Goal: Task Accomplishment & Management: Use online tool/utility

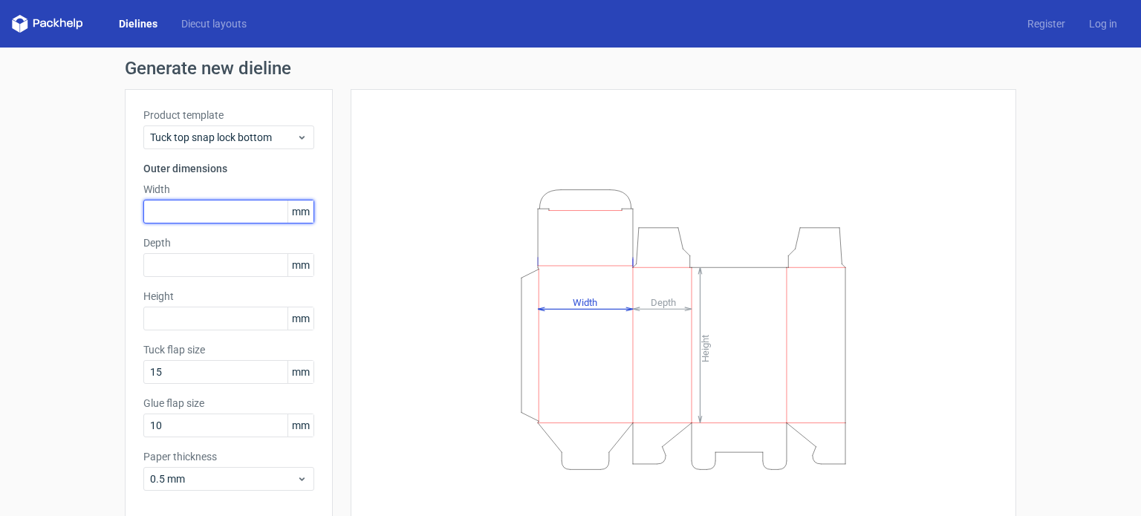
click at [211, 213] on input "text" at bounding box center [228, 212] width 171 height 24
type input "40"
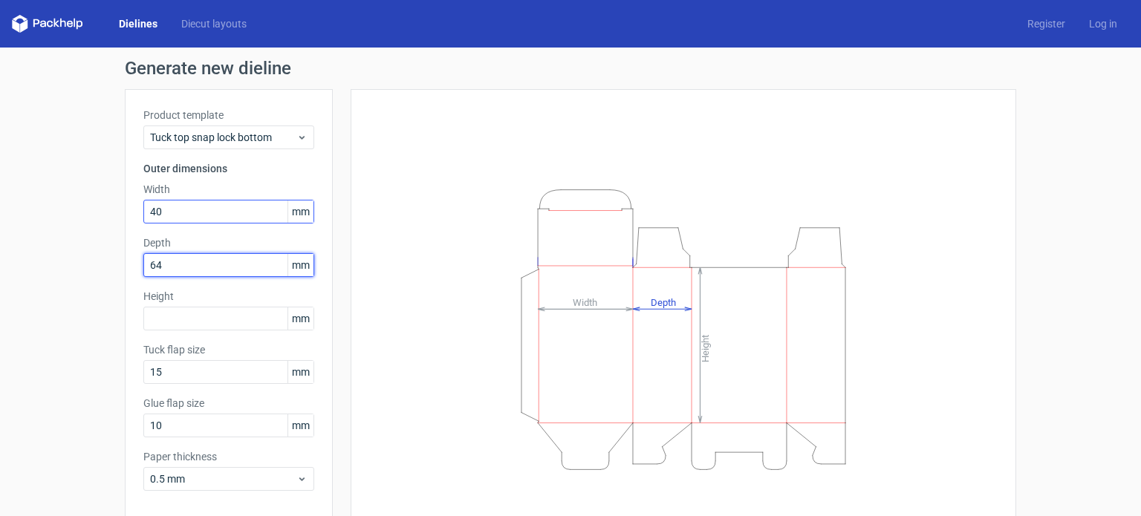
type input "64"
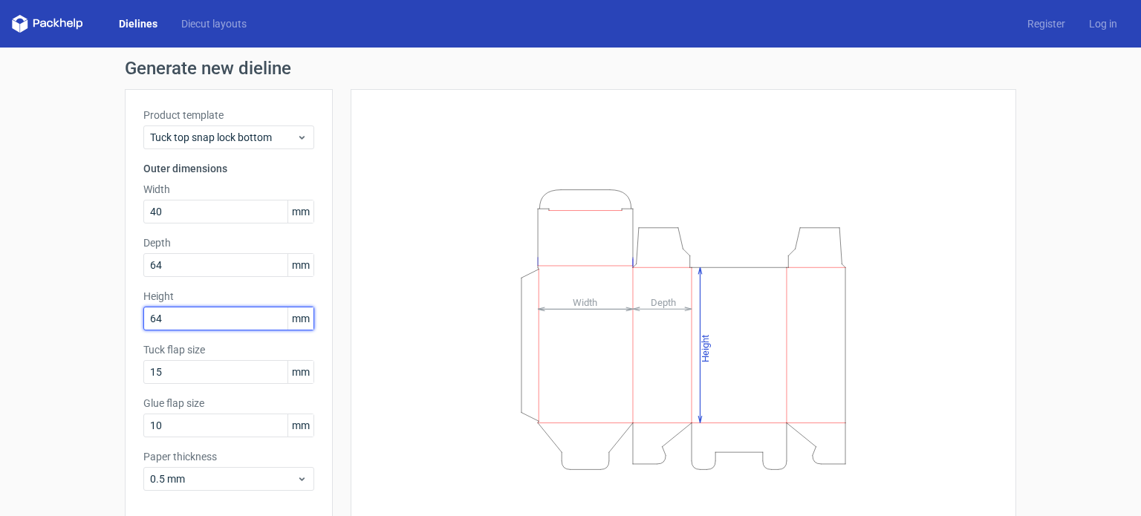
type input "64"
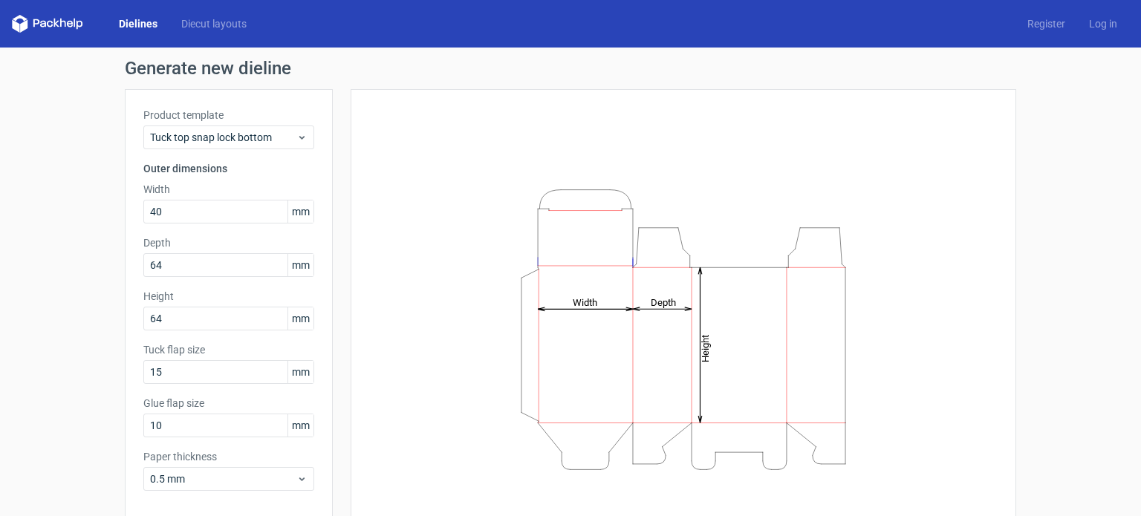
click at [290, 351] on label "Tuck flap size" at bounding box center [228, 349] width 171 height 15
click at [197, 428] on input "10" at bounding box center [228, 426] width 171 height 24
type input "1"
type input "5"
click at [192, 377] on input "15" at bounding box center [228, 372] width 171 height 24
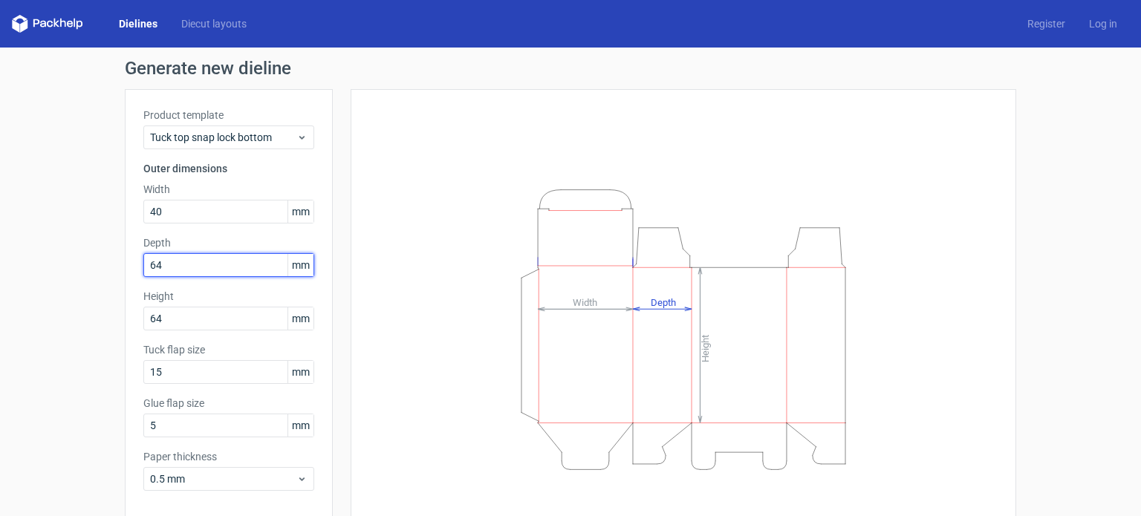
drag, startPoint x: 193, startPoint y: 264, endPoint x: 95, endPoint y: 264, distance: 98.0
click at [95, 264] on div "Generate new dieline Product template Tuck top snap lock bottom Outer dimension…" at bounding box center [570, 315] width 1141 height 534
type input "40"
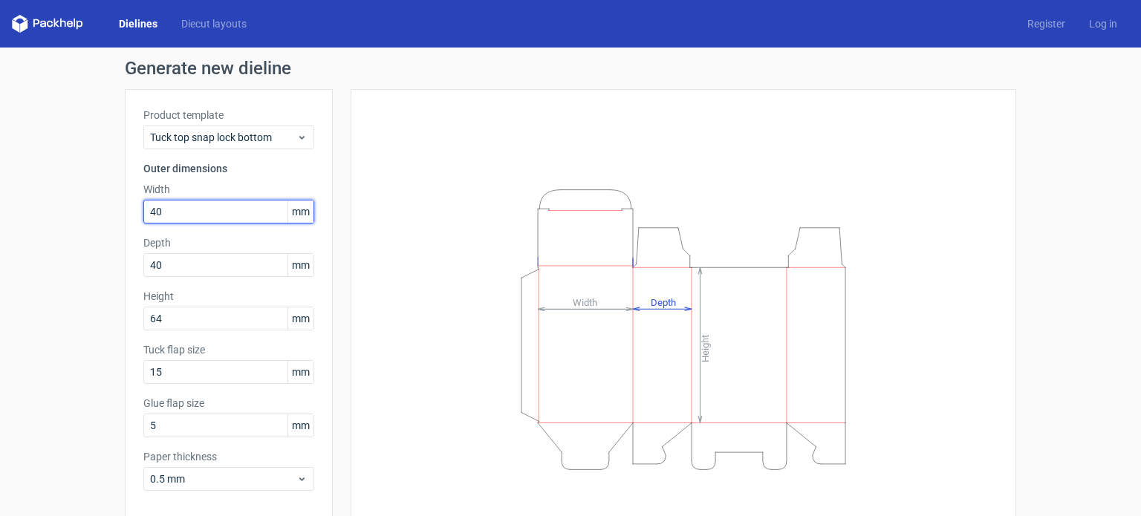
click at [184, 208] on input "40" at bounding box center [228, 212] width 171 height 24
drag, startPoint x: 181, startPoint y: 208, endPoint x: 99, endPoint y: 202, distance: 82.7
click at [100, 204] on div "Generate new dieline Product template Tuck top snap lock bottom Outer dimension…" at bounding box center [570, 315] width 1141 height 534
type input "64"
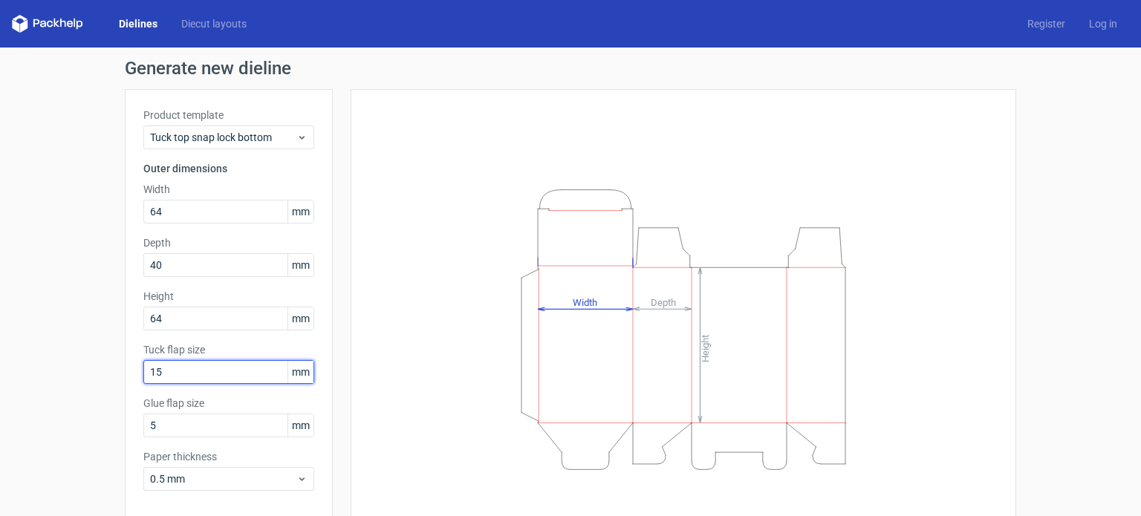
click at [205, 381] on input "15" at bounding box center [228, 372] width 171 height 24
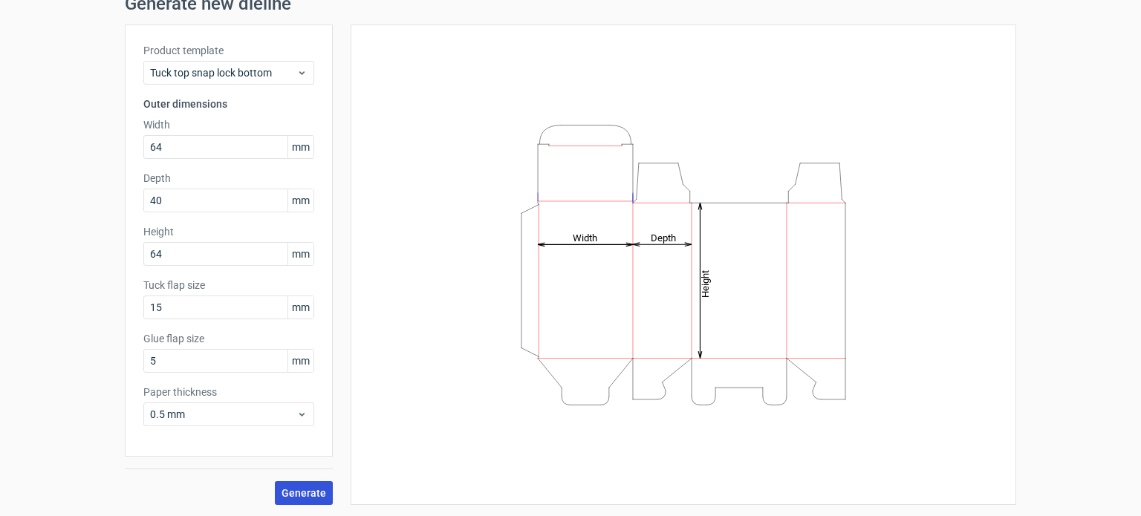
click at [302, 488] on span "Generate" at bounding box center [304, 493] width 45 height 10
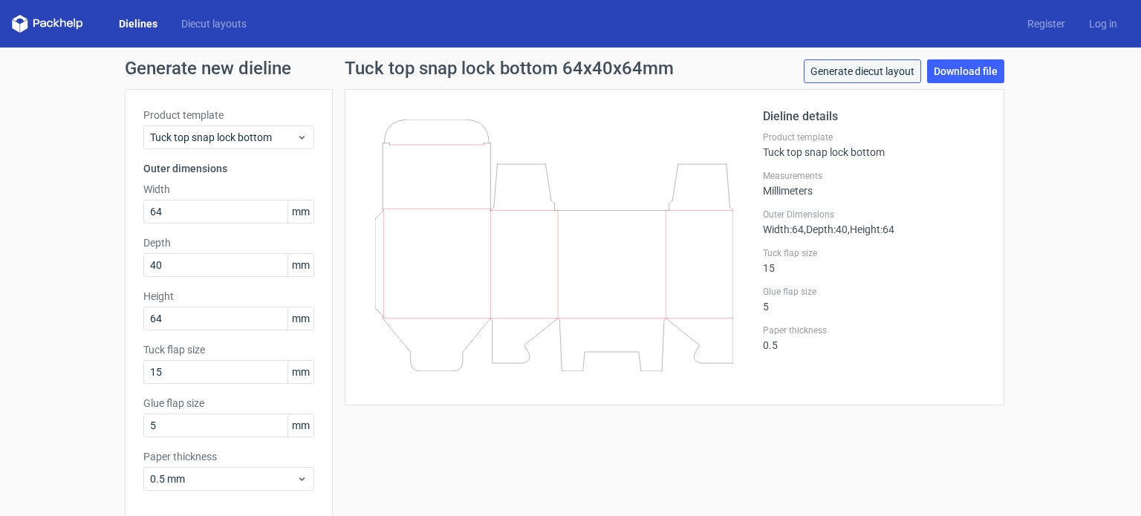
click at [884, 70] on link "Generate diecut layout" at bounding box center [862, 71] width 117 height 24
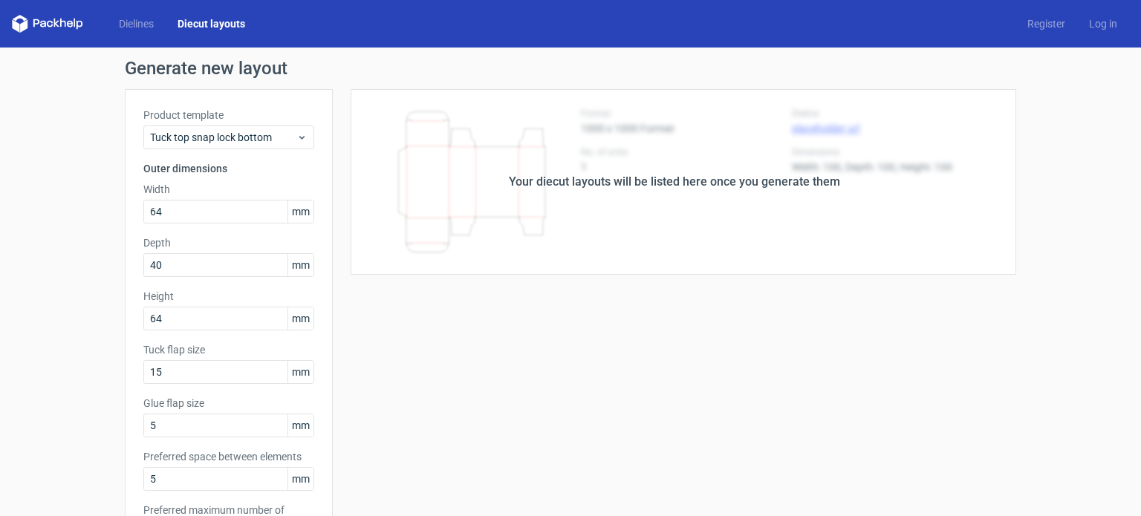
click at [786, 189] on div "Your diecut layouts will be listed here once you generate them" at bounding box center [674, 182] width 331 height 18
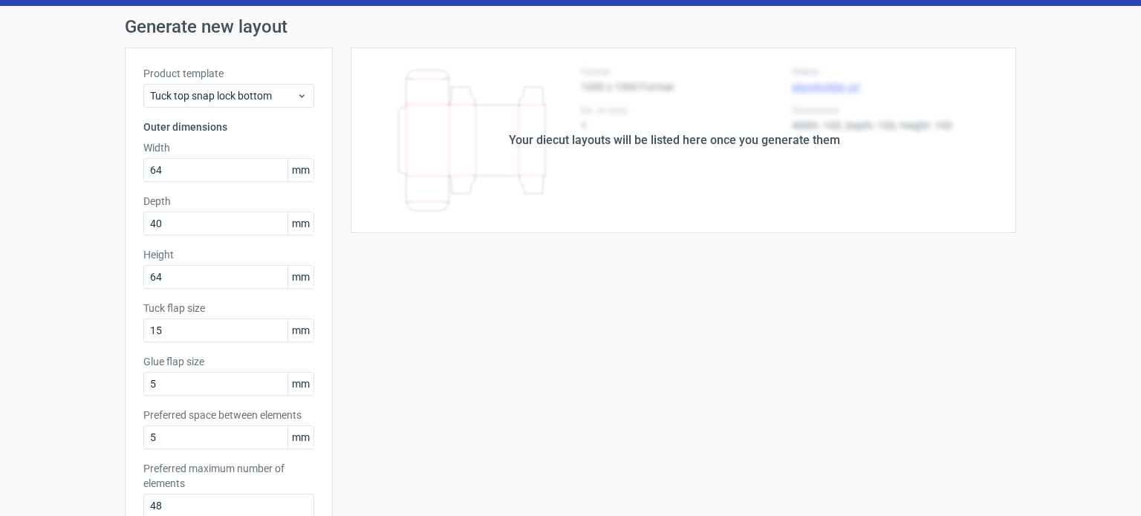
scroll to position [389, 0]
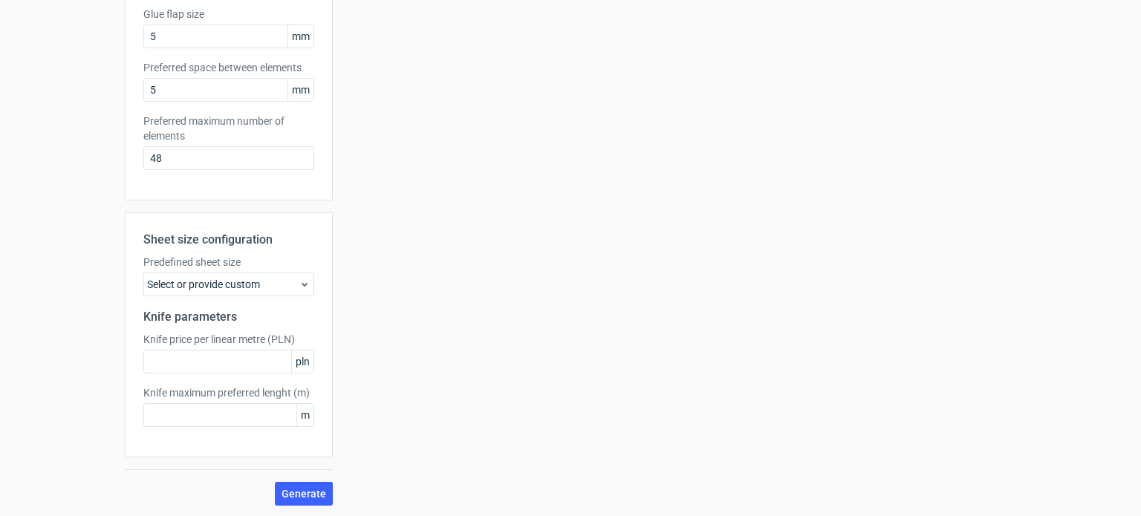
click at [299, 280] on icon at bounding box center [305, 285] width 12 height 12
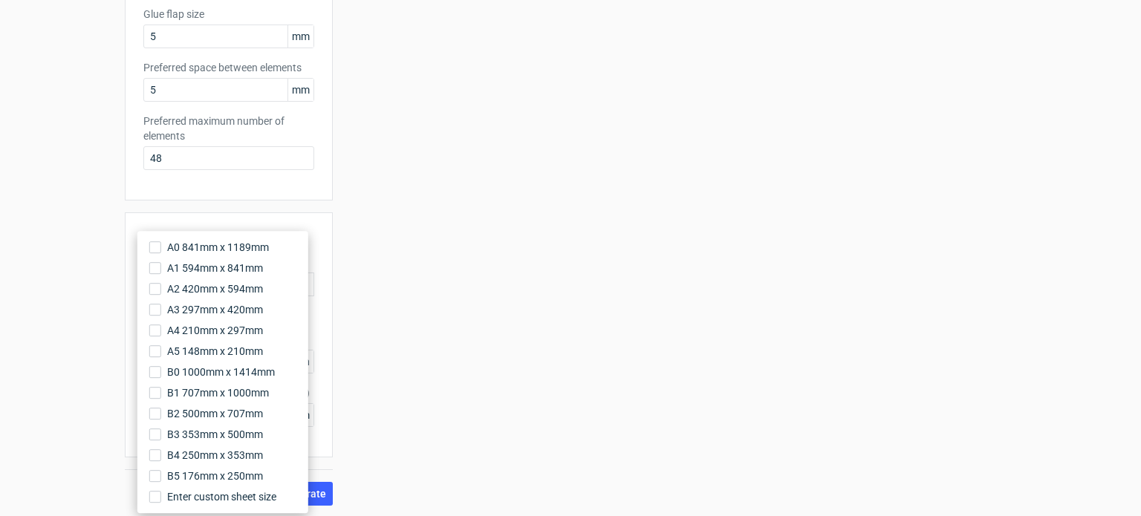
click at [389, 279] on div "Your diecut layouts will be listed here once you generate them Height Depth Wid…" at bounding box center [674, 103] width 683 height 806
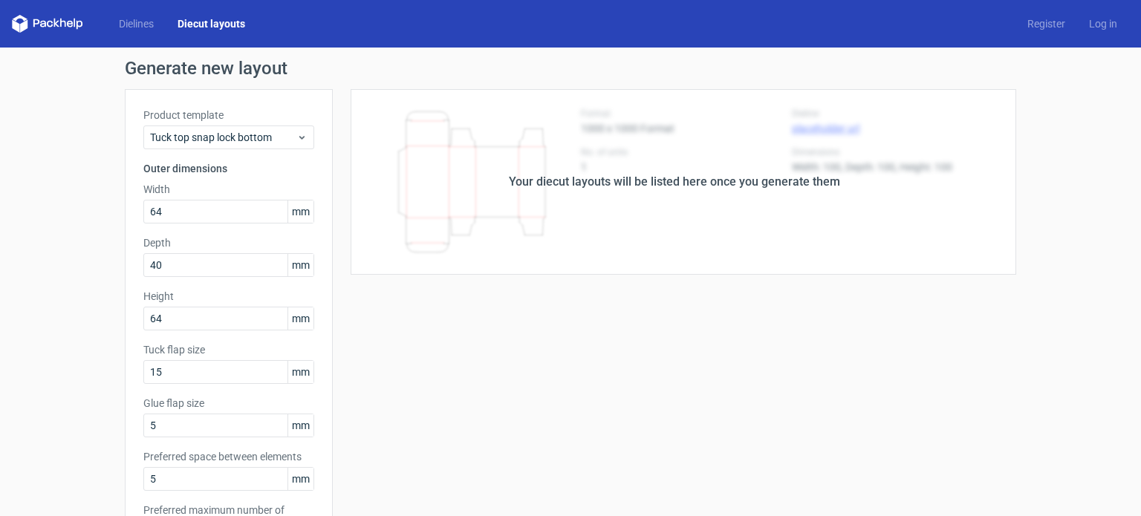
scroll to position [0, 0]
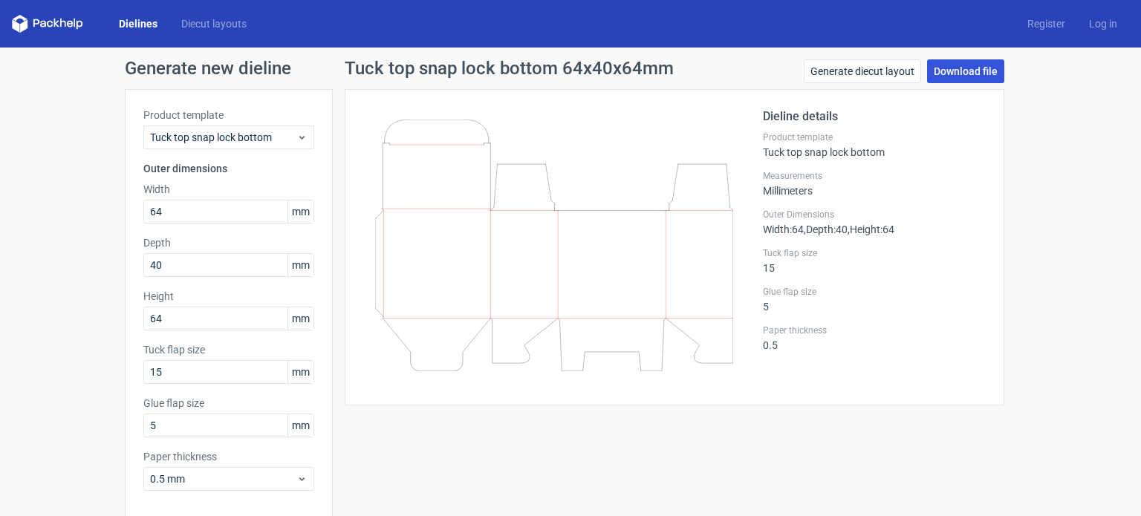
click at [966, 73] on link "Download file" at bounding box center [965, 71] width 77 height 24
